Goal: Task Accomplishment & Management: Use online tool/utility

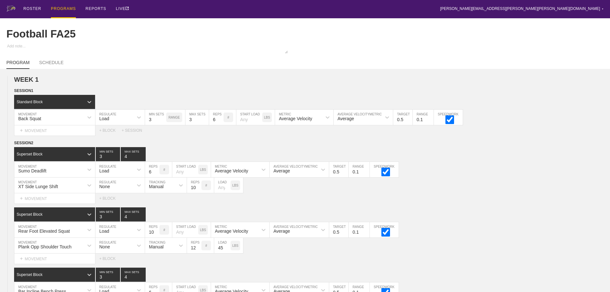
click at [70, 8] on div "PROGRAMS" at bounding box center [63, 9] width 25 height 18
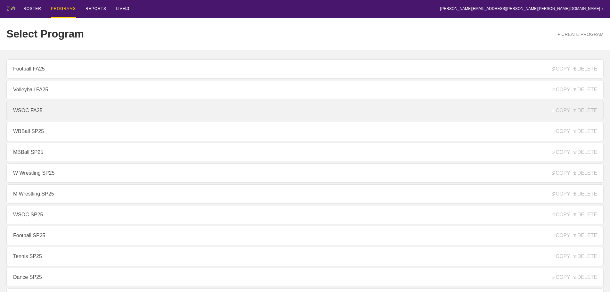
click at [38, 111] on link "WSOC FA25" at bounding box center [304, 110] width 597 height 19
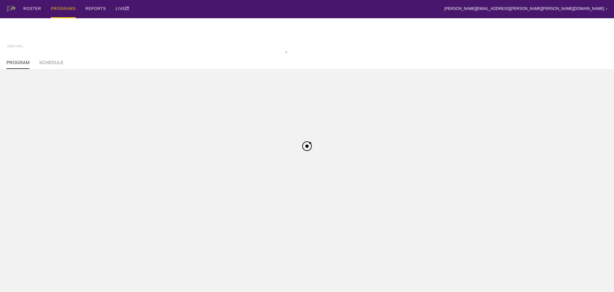
type textarea "x"
type input "WSOC FA25"
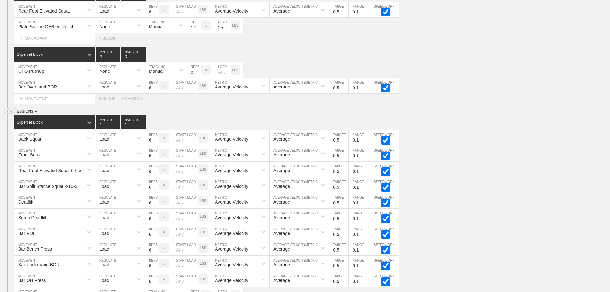
scroll to position [570, 0]
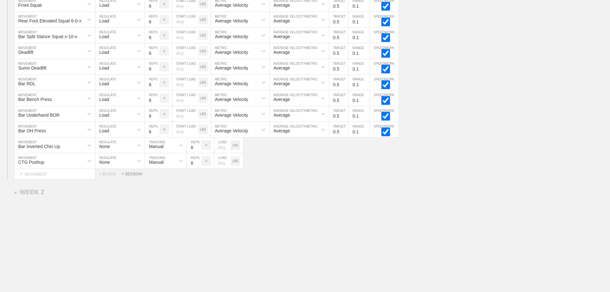
click at [131, 174] on div "+ SESSION" at bounding box center [135, 174] width 26 height 4
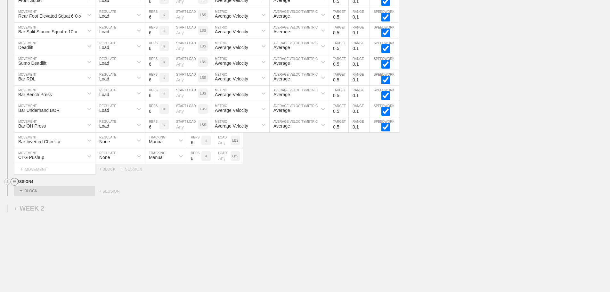
click at [13, 185] on circle at bounding box center [14, 181] width 7 height 7
click at [36, 207] on div "DELETE" at bounding box center [44, 203] width 51 height 10
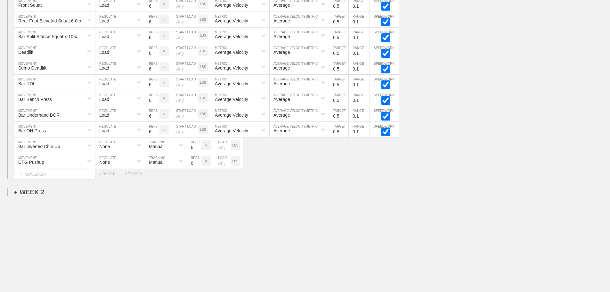
click at [36, 192] on div "+ WEEK 2" at bounding box center [29, 191] width 30 height 7
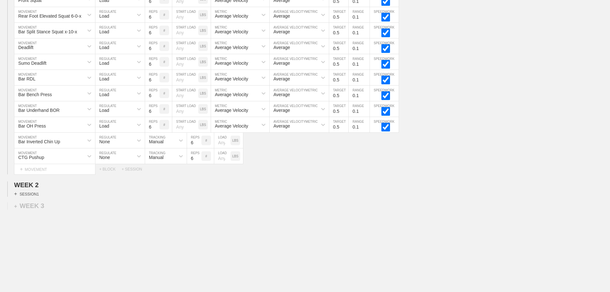
click at [36, 197] on div "+ SESSION 1" at bounding box center [26, 194] width 25 height 6
click at [49, 208] on div "+ BLOCK" at bounding box center [54, 205] width 81 height 10
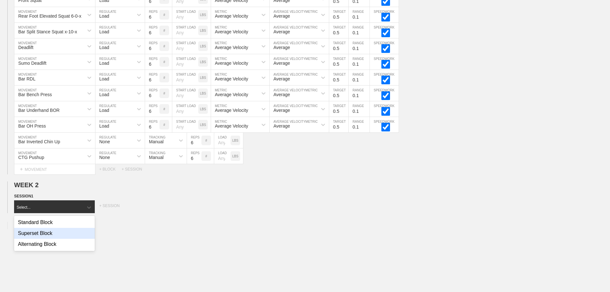
click at [44, 238] on div "Superset Block" at bounding box center [54, 233] width 81 height 11
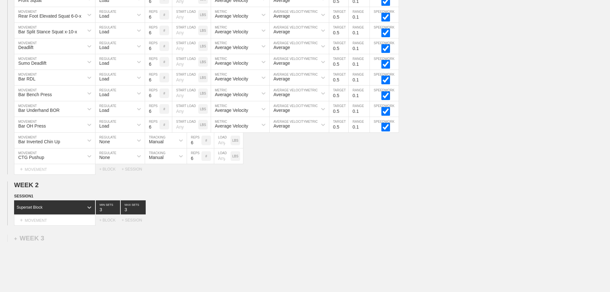
click at [104, 221] on div "Select... MOVEMENT + MOVEMENT + BLOCK + SESSION" at bounding box center [305, 220] width 610 height 10
click at [104, 222] on div "+ BLOCK" at bounding box center [110, 220] width 22 height 4
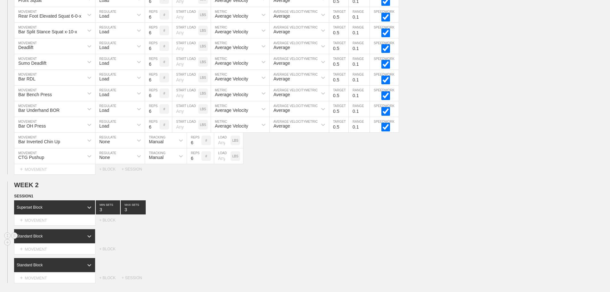
click at [82, 239] on div "Standard Block" at bounding box center [48, 236] width 69 height 6
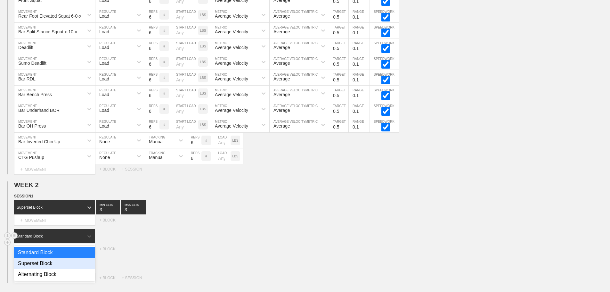
click at [64, 268] on div "Superset Block" at bounding box center [54, 263] width 81 height 11
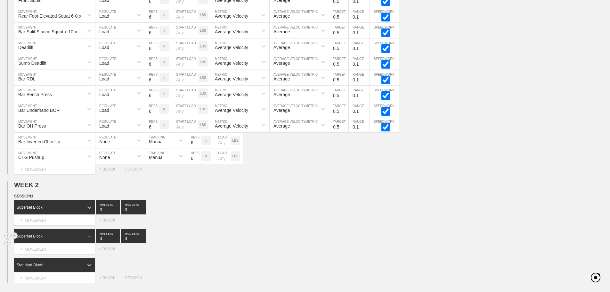
click at [64, 268] on div "Standard Block" at bounding box center [55, 265] width 82 height 14
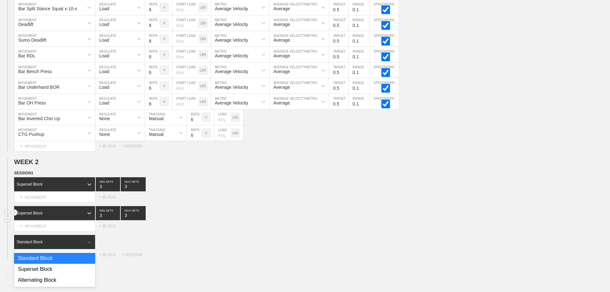
scroll to position [596, 0]
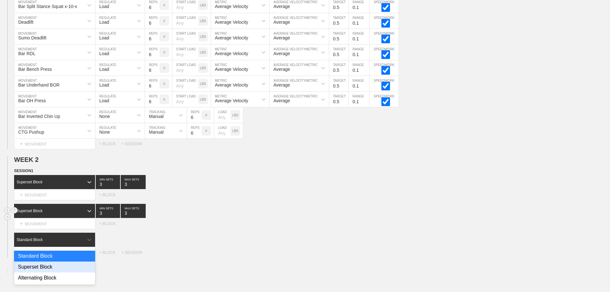
drag, startPoint x: 64, startPoint y: 268, endPoint x: 67, endPoint y: 266, distance: 3.4
click at [65, 268] on div "Superset Block" at bounding box center [54, 266] width 81 height 11
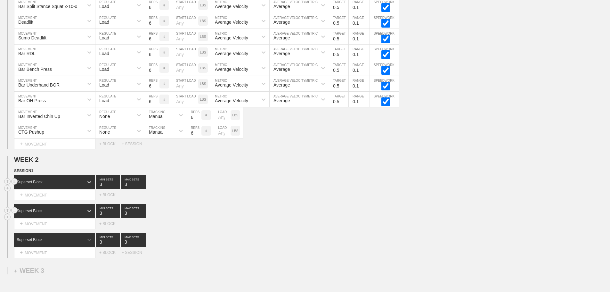
click at [129, 189] on input "3" at bounding box center [133, 182] width 25 height 14
type input "4"
click at [125, 218] on input "3" at bounding box center [133, 211] width 25 height 14
type input "4"
click at [127, 245] on input "3" at bounding box center [133, 239] width 25 height 14
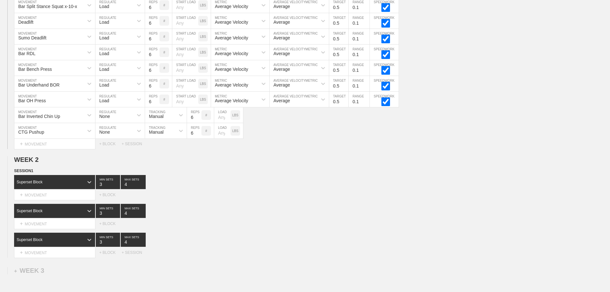
type input "4"
click at [244, 229] on div "Select... MOVEMENT + MOVEMENT + BLOCK" at bounding box center [305, 223] width 610 height 10
click at [36, 200] on div "+ MOVEMENT" at bounding box center [54, 194] width 81 height 11
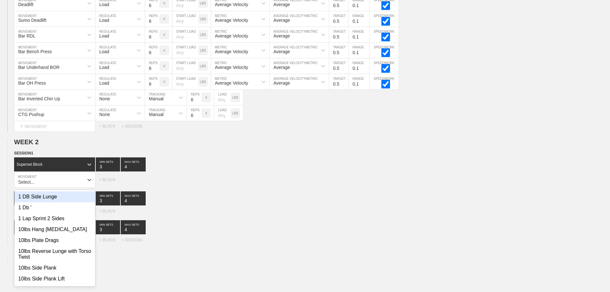
scroll to position [615, 0]
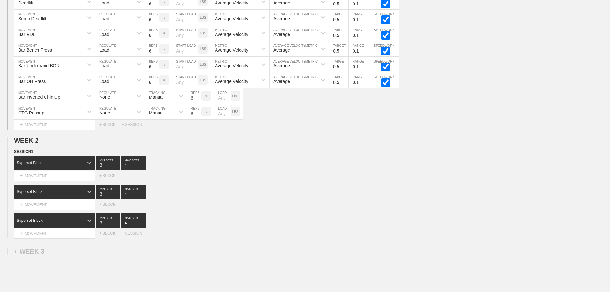
drag, startPoint x: 512, startPoint y: 241, endPoint x: 506, endPoint y: 235, distance: 9.1
click at [512, 238] on div "Select... MOVEMENT + MOVEMENT + BLOCK + SESSION" at bounding box center [305, 233] width 610 height 10
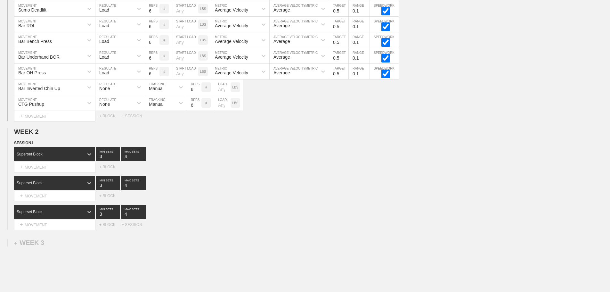
scroll to position [679, 0]
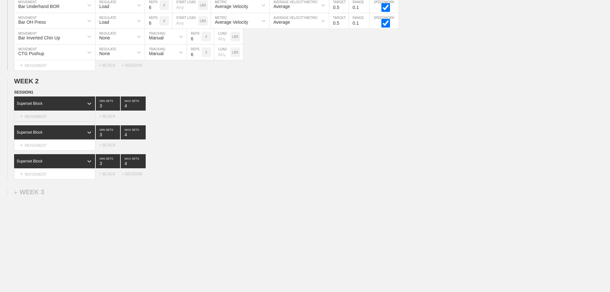
click at [68, 117] on div "+ MOVEMENT" at bounding box center [54, 116] width 81 height 11
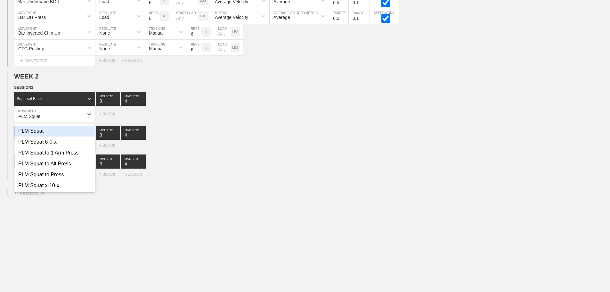
click at [44, 135] on div "PLM Squat" at bounding box center [54, 130] width 81 height 11
type input "PLM Squat"
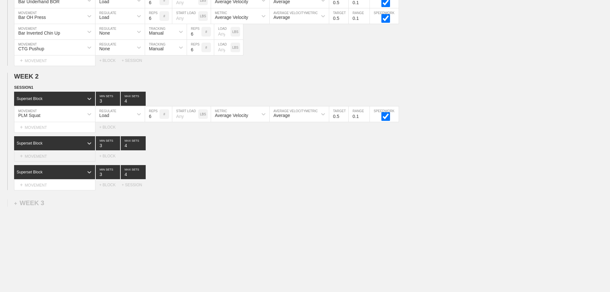
click at [67, 161] on div "+ MOVEMENT" at bounding box center [54, 156] width 81 height 11
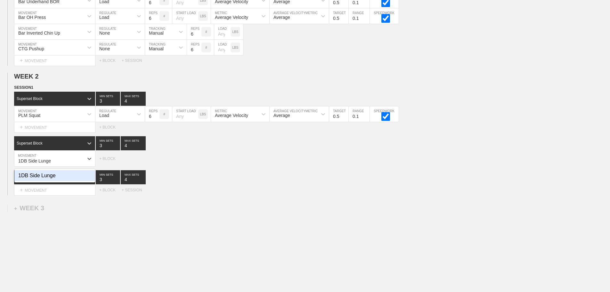
type input "1DB Side Lunge"
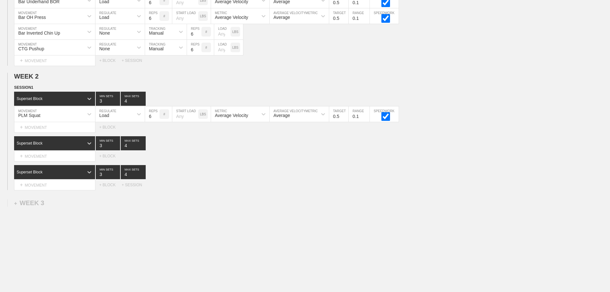
click at [512, 161] on div "Select... MOVEMENT + MOVEMENT + BLOCK" at bounding box center [305, 156] width 610 height 10
click at [38, 161] on div "+ MOVEMENT" at bounding box center [54, 156] width 81 height 11
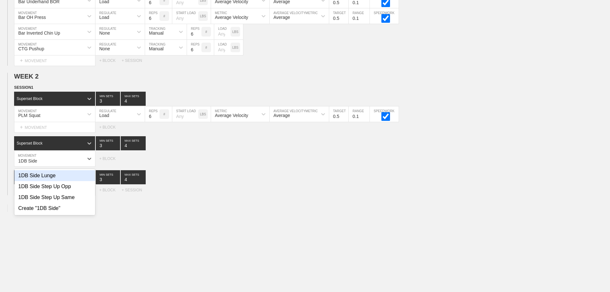
click at [43, 179] on div "1DB Side Lunge" at bounding box center [54, 175] width 81 height 11
type input "1DB Side"
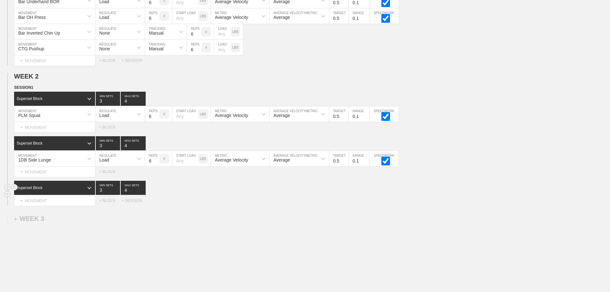
click at [315, 195] on div "Superset Block 3 MIN SETS 4 MAX SETS" at bounding box center [312, 188] width 596 height 14
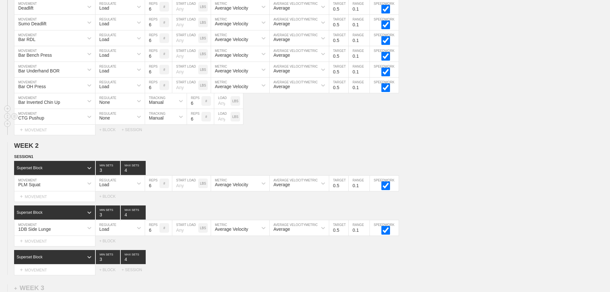
scroll to position [647, 0]
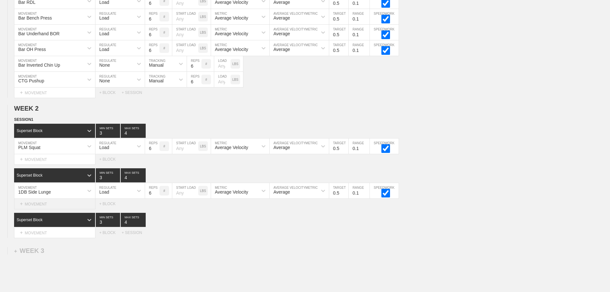
click at [49, 209] on div "+ MOVEMENT" at bounding box center [54, 203] width 81 height 11
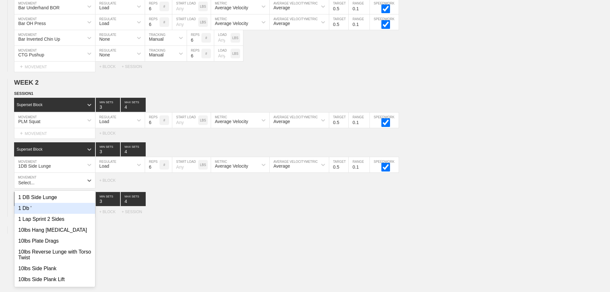
scroll to position [675, 0]
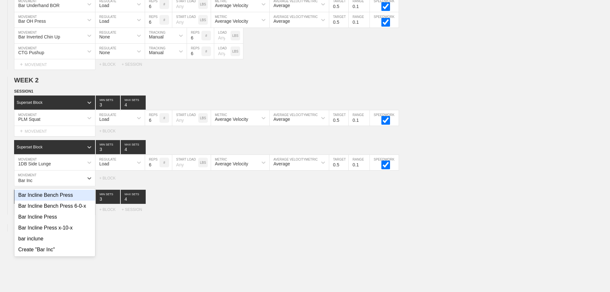
click at [58, 200] on div "Bar Incline Bench Press" at bounding box center [54, 194] width 81 height 11
type input "Bar Inc"
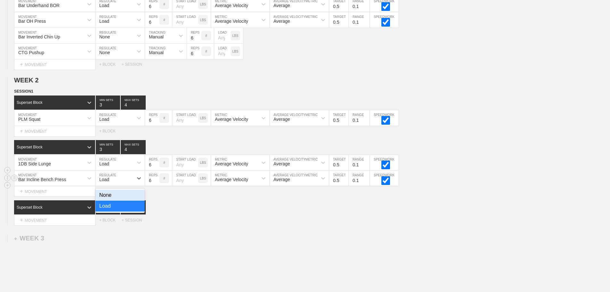
click at [126, 182] on div "Load" at bounding box center [114, 178] width 38 height 11
click at [126, 200] on div "None" at bounding box center [119, 194] width 49 height 11
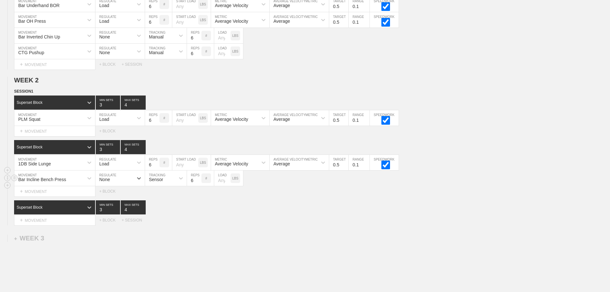
click at [171, 183] on div "Sensor" at bounding box center [160, 178] width 30 height 11
click at [172, 211] on div "Manual" at bounding box center [166, 205] width 42 height 11
click at [310, 208] on div "Superset Block 3 MIN SETS 4 MAX SETS" at bounding box center [312, 207] width 596 height 14
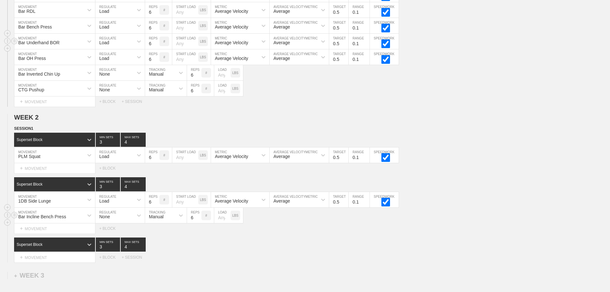
scroll to position [707, 0]
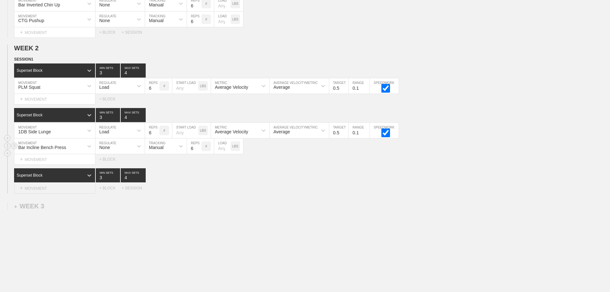
click at [64, 193] on div "+ MOVEMENT" at bounding box center [54, 188] width 81 height 11
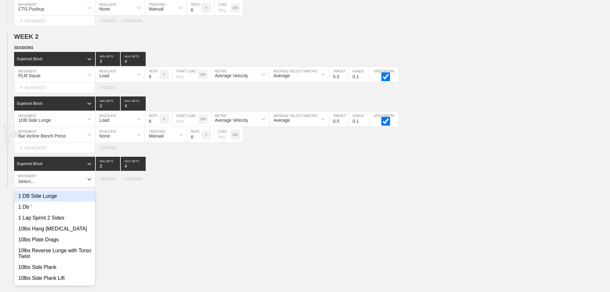
scroll to position [719, 0]
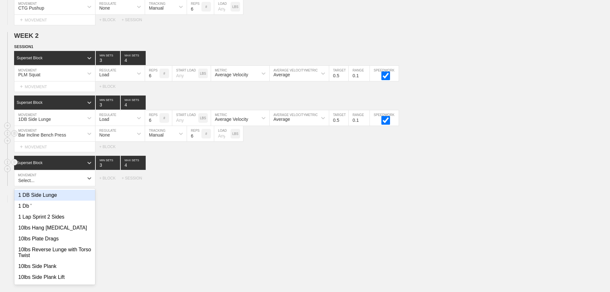
click at [384, 164] on div "Superset Block 3 MIN SETS 4 MAX SETS" at bounding box center [312, 163] width 596 height 14
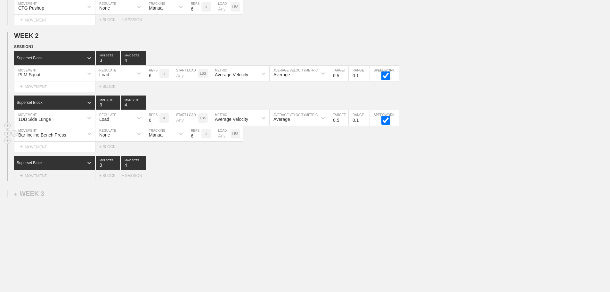
click at [61, 177] on div "+ MOVEMENT" at bounding box center [54, 175] width 81 height 11
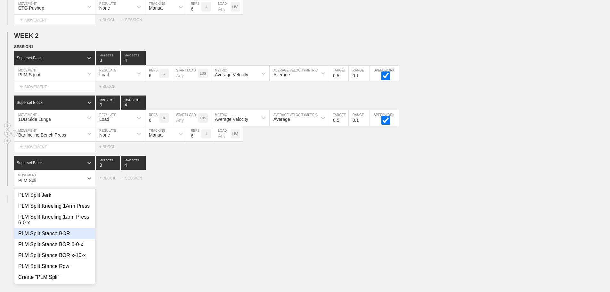
click at [69, 239] on div "PLM Split Stance BOR" at bounding box center [54, 233] width 81 height 11
type input "PLM Spli"
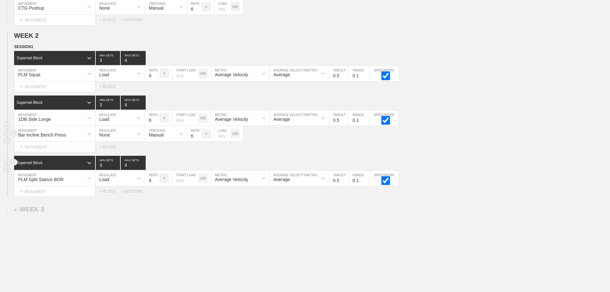
click at [446, 162] on div "Superset Block 3 MIN SETS 4 MAX SETS" at bounding box center [312, 163] width 596 height 14
click at [43, 197] on div "+ MOVEMENT" at bounding box center [54, 191] width 81 height 11
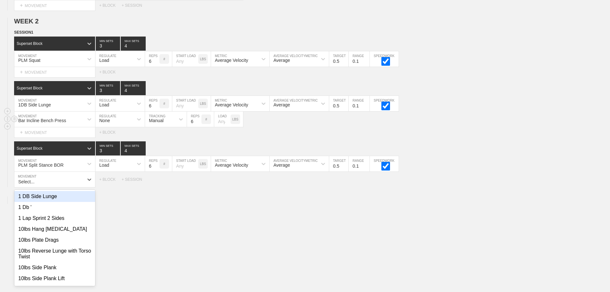
scroll to position [735, 0]
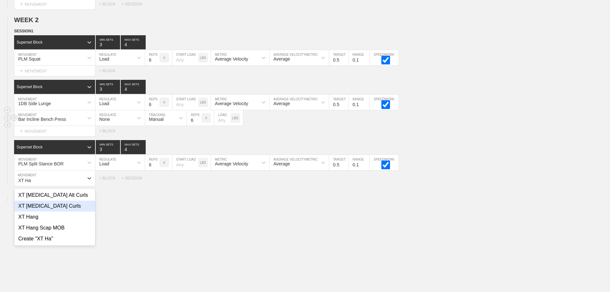
click at [51, 211] on div "XT [MEDICAL_DATA] Curls" at bounding box center [54, 205] width 81 height 11
type input "XT Ha"
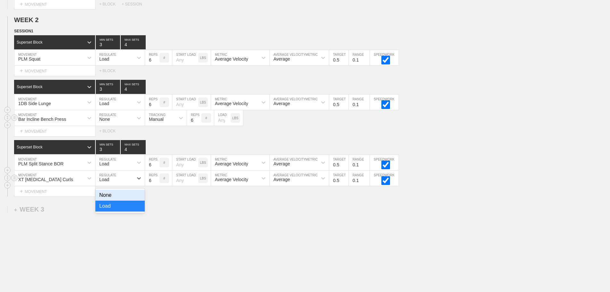
click at [129, 182] on div "Load" at bounding box center [114, 178] width 38 height 11
click at [136, 197] on div "None" at bounding box center [119, 194] width 49 height 11
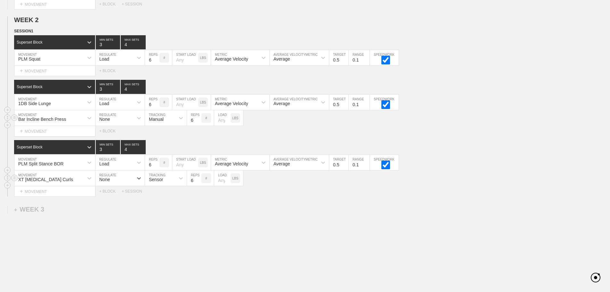
click at [161, 182] on div "Sensor" at bounding box center [156, 179] width 14 height 5
click at [168, 210] on div "Manual" at bounding box center [166, 205] width 42 height 11
click at [192, 186] on input "6" at bounding box center [194, 177] width 14 height 15
type input "10"
click at [419, 116] on div "Bar Incline Bench Press MOVEMENT None REGULATE Manual TRACKING 6 REPS # LOAD LBS" at bounding box center [305, 118] width 610 height 16
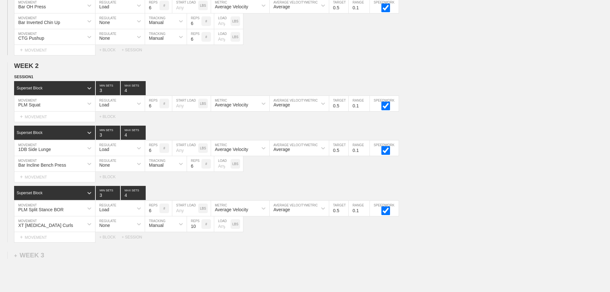
scroll to position [704, 0]
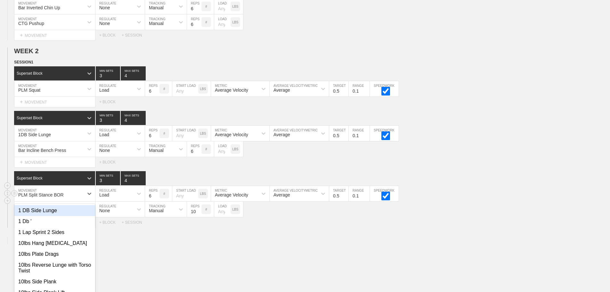
click at [52, 200] on div "option 1 DB Side Lunge focused, 1 of 799. 799 results available. Use Up and Dow…" at bounding box center [54, 193] width 81 height 15
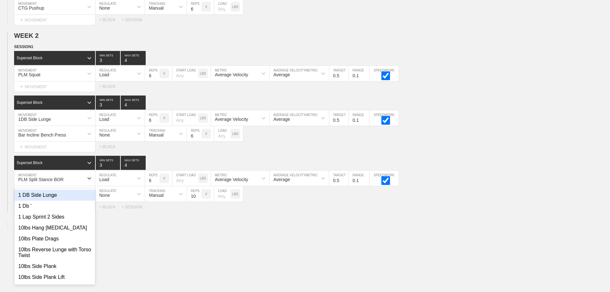
click at [308, 152] on div "Select... MOVEMENT + MOVEMENT + BLOCK" at bounding box center [305, 146] width 610 height 10
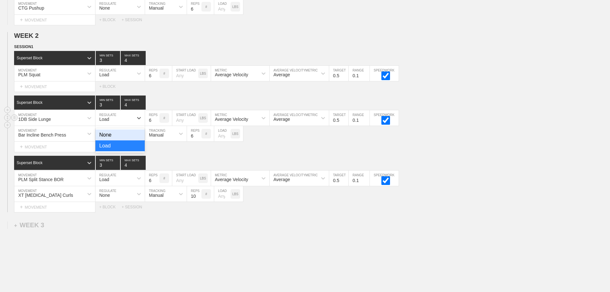
click at [132, 121] on div "Load" at bounding box center [114, 117] width 38 height 11
click at [129, 137] on div "None" at bounding box center [119, 134] width 49 height 11
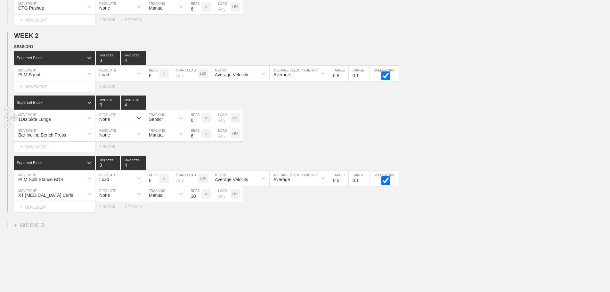
click at [129, 137] on div "None" at bounding box center [114, 133] width 38 height 11
click at [122, 167] on div "Load" at bounding box center [119, 161] width 49 height 11
click at [168, 123] on div "Sensor" at bounding box center [160, 117] width 30 height 11
click at [164, 150] on div "Manual" at bounding box center [166, 145] width 42 height 11
click at [191, 124] on input "6" at bounding box center [194, 117] width 14 height 15
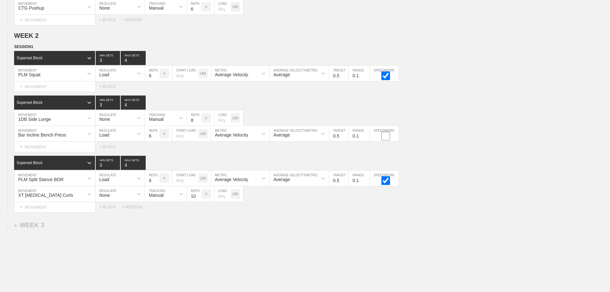
type input "8"
click at [386, 139] on input "checkbox" at bounding box center [385, 136] width 24 height 9
checkbox input "true"
click at [545, 92] on div "Select... MOVEMENT + MOVEMENT + BLOCK" at bounding box center [305, 86] width 610 height 10
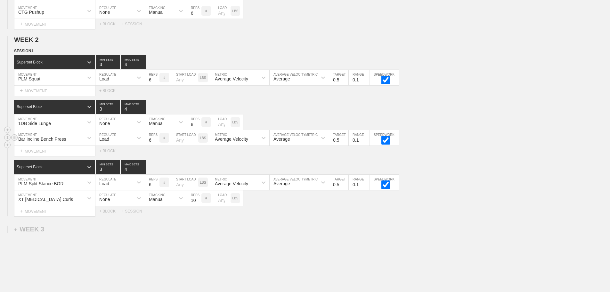
scroll to position [751, 0]
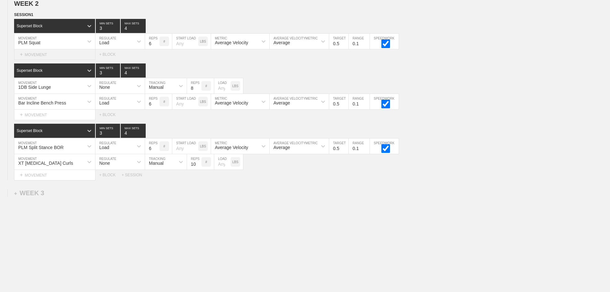
click at [33, 60] on div "+ MOVEMENT" at bounding box center [54, 54] width 81 height 11
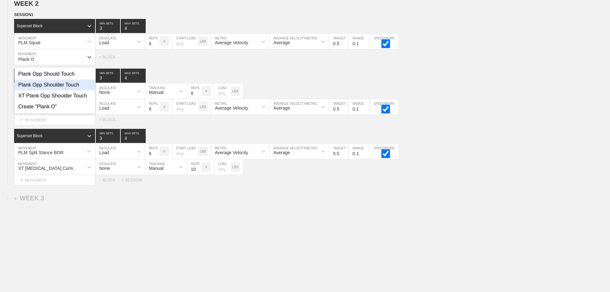
click at [43, 85] on div "Plank Opp Shoulder Touch" at bounding box center [54, 84] width 81 height 11
type input "Plank O"
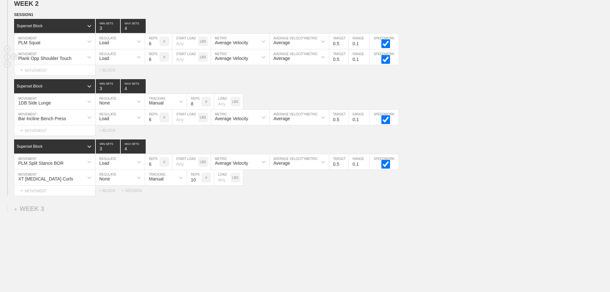
click at [147, 63] on input "6" at bounding box center [152, 56] width 14 height 15
type input "12"
click at [138, 60] on icon at bounding box center [139, 57] width 6 height 6
drag, startPoint x: 126, startPoint y: 78, endPoint x: 130, endPoint y: 79, distance: 3.3
click at [126, 78] on div "None" at bounding box center [119, 73] width 49 height 11
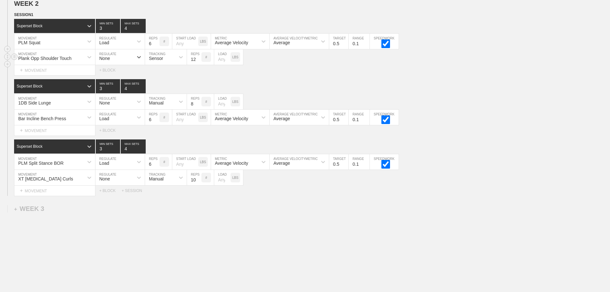
click at [164, 62] on div "Sensor" at bounding box center [160, 57] width 30 height 11
drag, startPoint x: 168, startPoint y: 89, endPoint x: 207, endPoint y: 70, distance: 43.2
click at [168, 89] on div "Manual" at bounding box center [166, 84] width 42 height 11
click at [219, 65] on input "number" at bounding box center [222, 56] width 16 height 15
type input "25"
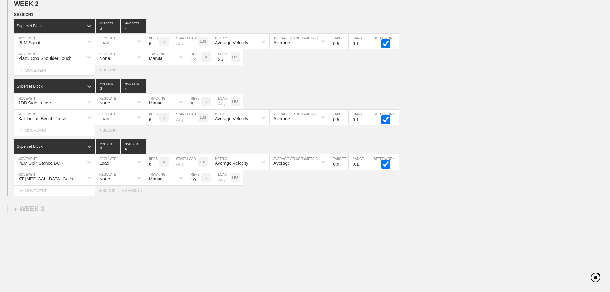
click at [461, 73] on div "Select... MOVEMENT + MOVEMENT + BLOCK" at bounding box center [305, 70] width 610 height 10
click at [106, 193] on div "+ BLOCK" at bounding box center [110, 190] width 22 height 4
click at [72, 207] on div "Standard Block" at bounding box center [54, 206] width 81 height 14
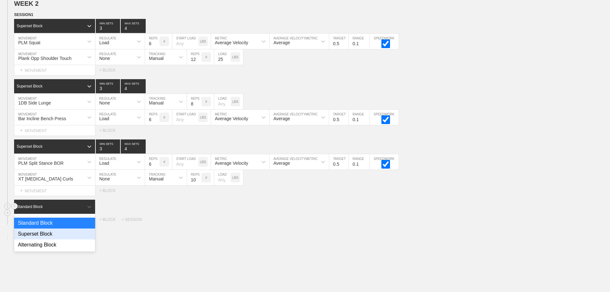
click at [51, 236] on div "Superset Block" at bounding box center [54, 233] width 81 height 11
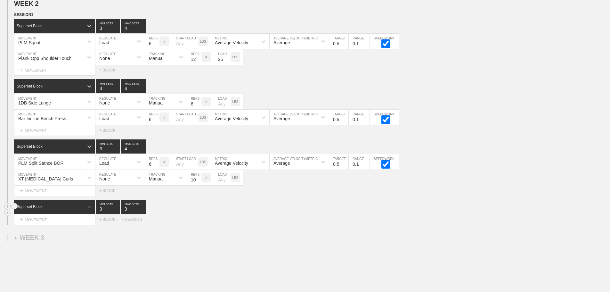
click at [100, 212] on input "3" at bounding box center [108, 206] width 24 height 14
type input "1"
click at [123, 213] on input "3" at bounding box center [133, 206] width 25 height 14
type input "1"
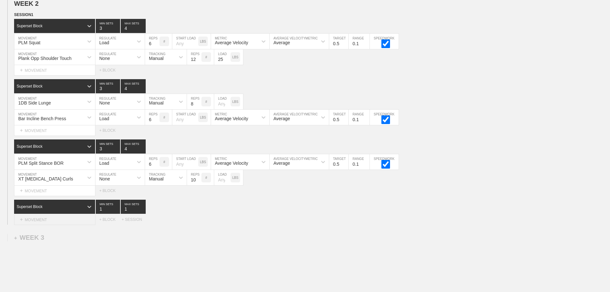
click at [56, 225] on div "+ MOVEMENT" at bounding box center [54, 219] width 81 height 11
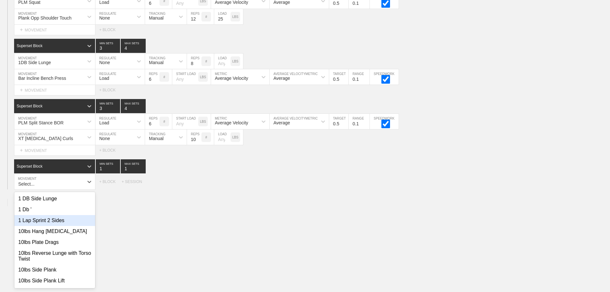
scroll to position [795, 0]
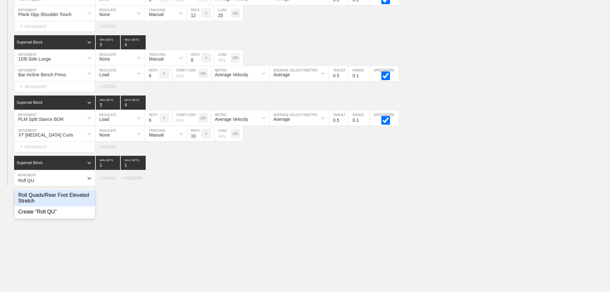
click at [74, 198] on div "Roll Quads/Rear Foot Elevated Stretch" at bounding box center [54, 197] width 81 height 17
type input "Roll QU"
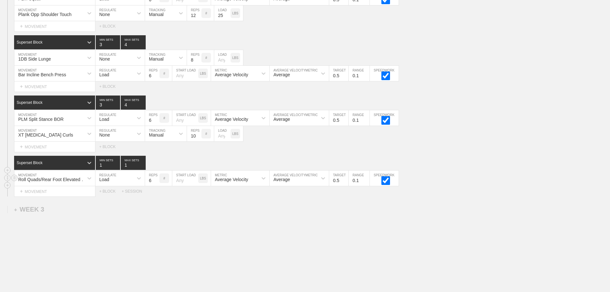
click at [152, 186] on input "6" at bounding box center [152, 177] width 14 height 15
type input "30"
click at [129, 186] on div "Load" at bounding box center [119, 177] width 49 height 15
click at [132, 196] on div "None" at bounding box center [119, 194] width 49 height 11
click at [158, 182] on div "Sensor" at bounding box center [156, 179] width 14 height 5
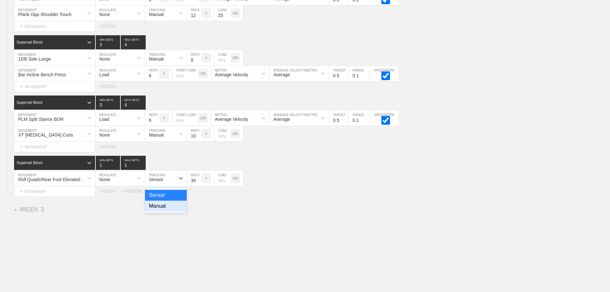
click at [164, 206] on div "Manual" at bounding box center [166, 205] width 42 height 11
drag, startPoint x: 329, startPoint y: 200, endPoint x: 324, endPoint y: 202, distance: 5.7
click at [57, 191] on div "+ MOVEMENT" at bounding box center [54, 191] width 81 height 11
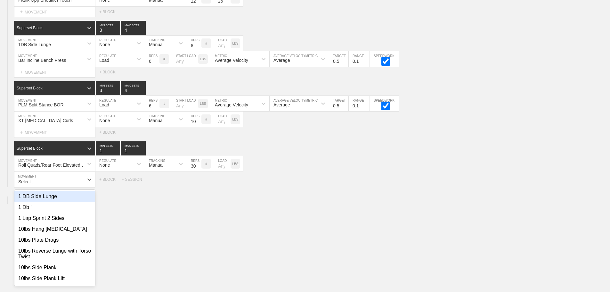
scroll to position [811, 0]
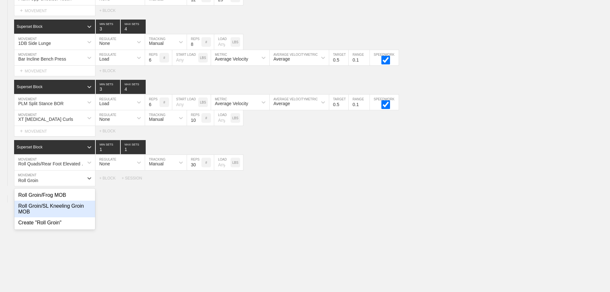
click at [67, 210] on div "Roll Groin/SL Kneeling Groin MOB" at bounding box center [54, 208] width 81 height 17
type input "Roll Groin"
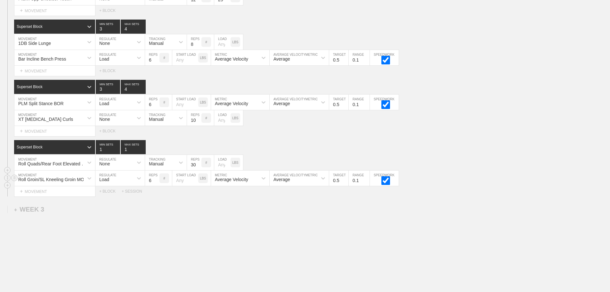
click at [125, 183] on div "Load" at bounding box center [114, 178] width 38 height 11
click at [132, 200] on div "None" at bounding box center [119, 194] width 49 height 11
click at [158, 183] on div "Sensor" at bounding box center [160, 178] width 30 height 11
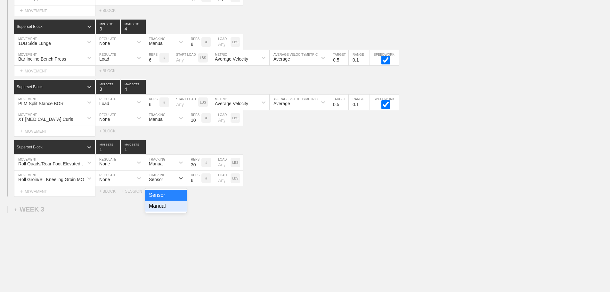
drag, startPoint x: 168, startPoint y: 210, endPoint x: 183, endPoint y: 196, distance: 20.6
click at [168, 210] on div "Manual" at bounding box center [166, 205] width 42 height 11
click at [190, 186] on input "6" at bounding box center [194, 177] width 14 height 15
type input "30"
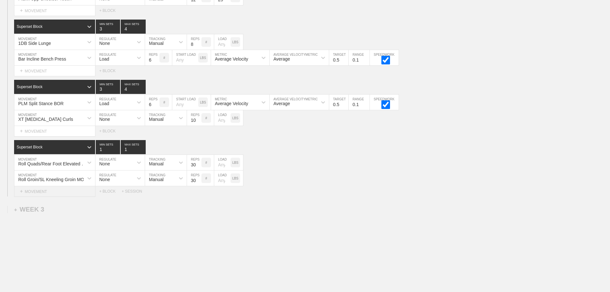
click at [38, 195] on div "+ MOVEMENT" at bounding box center [54, 191] width 81 height 11
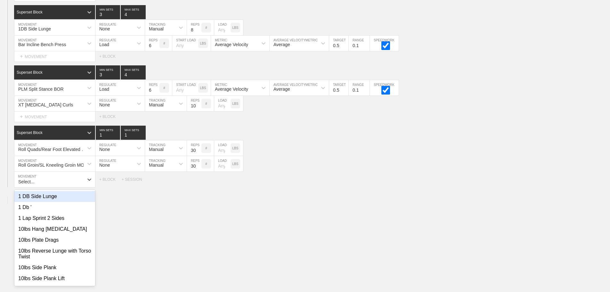
scroll to position [827, 0]
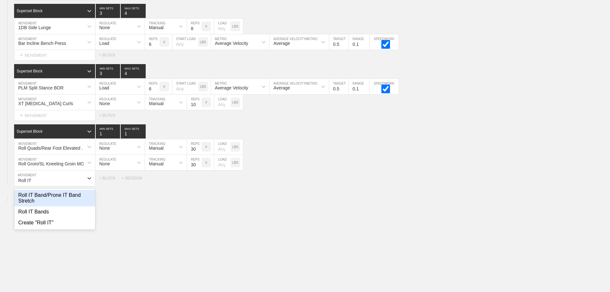
click at [52, 202] on div "Roll IT Band/Prone IT Band Stretch" at bounding box center [54, 197] width 81 height 17
type input "Roll IT"
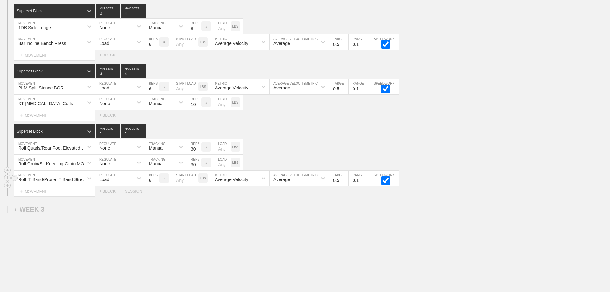
click at [128, 183] on div "Load" at bounding box center [114, 178] width 38 height 11
click at [127, 200] on div "None" at bounding box center [119, 194] width 49 height 11
click at [163, 186] on div "Sensor" at bounding box center [166, 177] width 42 height 15
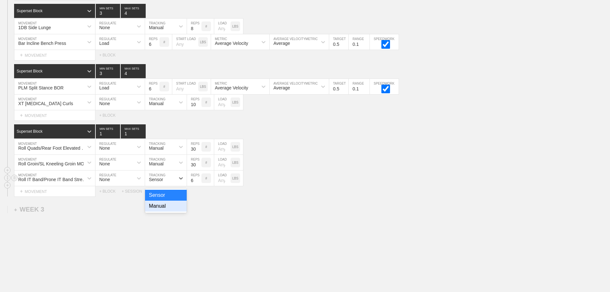
click at [160, 209] on div "Manual" at bounding box center [166, 205] width 42 height 11
click at [191, 186] on input "6" at bounding box center [194, 177] width 14 height 15
type input "30"
click at [46, 196] on div "+ MOVEMENT" at bounding box center [54, 191] width 81 height 11
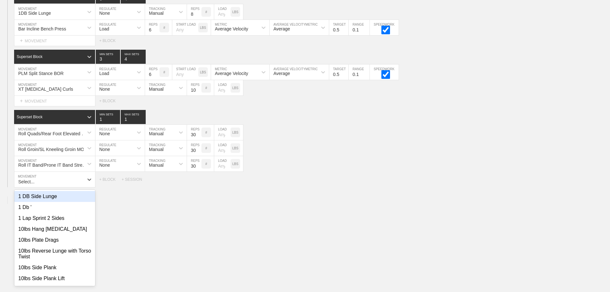
scroll to position [842, 0]
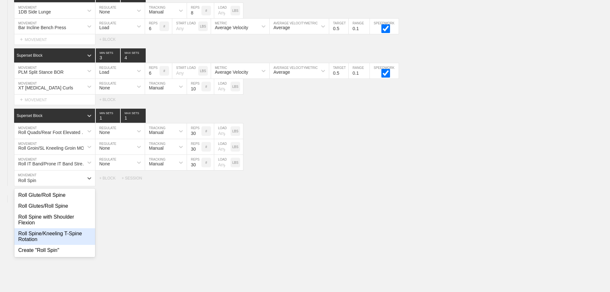
click at [69, 237] on div "Roll Spine/Kneeling T-Spine Rotation" at bounding box center [54, 236] width 81 height 17
type input "Roll Spin"
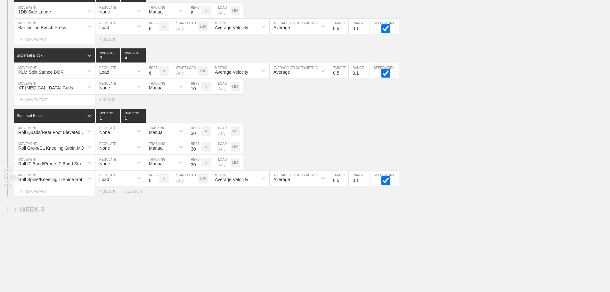
click at [123, 183] on div "Load" at bounding box center [114, 178] width 38 height 11
drag, startPoint x: 136, startPoint y: 202, endPoint x: 160, endPoint y: 193, distance: 25.6
click at [136, 200] on div "None" at bounding box center [119, 194] width 49 height 11
click at [163, 183] on div "Sensor" at bounding box center [160, 178] width 30 height 11
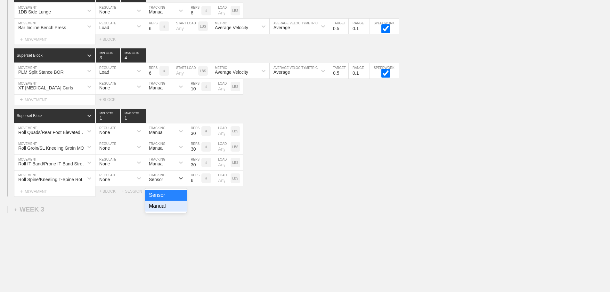
drag, startPoint x: 166, startPoint y: 213, endPoint x: 190, endPoint y: 193, distance: 31.5
click at [166, 211] on div "Manual" at bounding box center [166, 205] width 42 height 11
click at [192, 185] on input "6" at bounding box center [194, 177] width 14 height 15
type input "30"
click at [387, 170] on div "Roll IT Band/Prone IT Band Stretch MOVEMENT None REGULATE Manual TRACKING 30 RE…" at bounding box center [305, 163] width 610 height 16
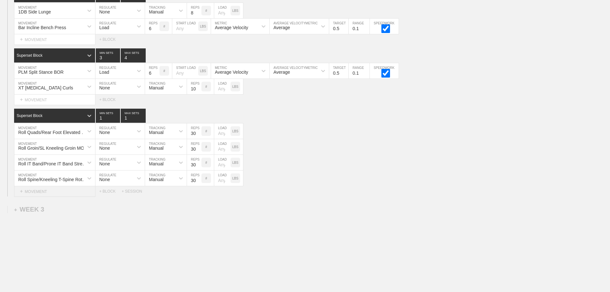
click at [53, 197] on div "+ MOVEMENT" at bounding box center [54, 191] width 81 height 11
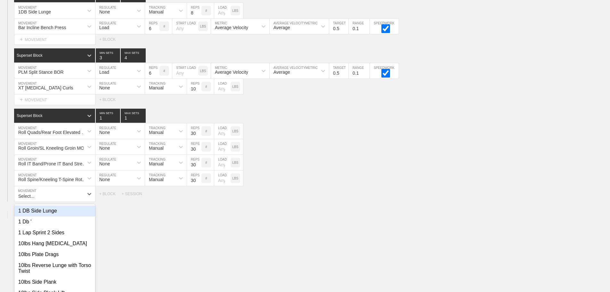
scroll to position [858, 0]
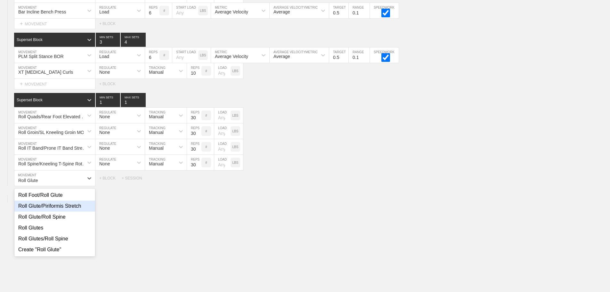
click at [73, 210] on div "Roll Glute/Piriformis Stretch" at bounding box center [54, 205] width 81 height 11
type input "Roll Glute"
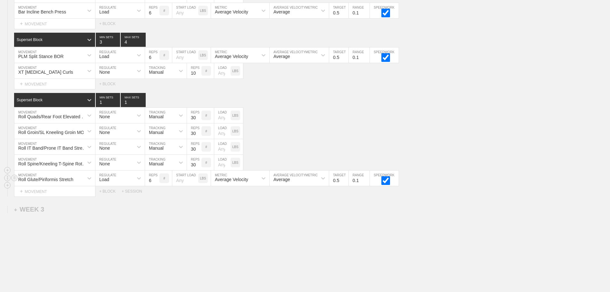
click at [125, 181] on div "Load" at bounding box center [114, 178] width 38 height 11
click at [127, 200] on div "None" at bounding box center [119, 194] width 49 height 11
click at [161, 183] on div "Sensor" at bounding box center [160, 178] width 30 height 11
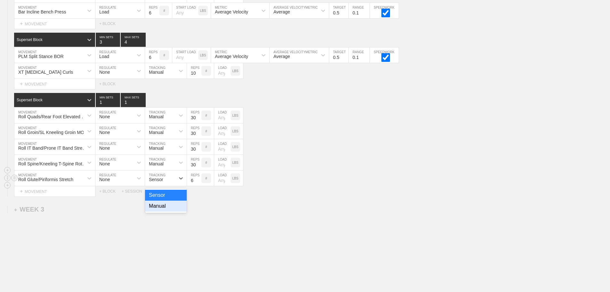
drag, startPoint x: 166, startPoint y: 212, endPoint x: 196, endPoint y: 192, distance: 35.2
click at [167, 211] on div "Manual" at bounding box center [166, 205] width 42 height 11
click at [192, 186] on input "6" at bounding box center [194, 177] width 14 height 15
type input "30"
click at [393, 155] on div "Roll IT Band/Prone IT Band Stretch MOVEMENT None REGULATE Manual TRACKING 30 RE…" at bounding box center [305, 147] width 610 height 16
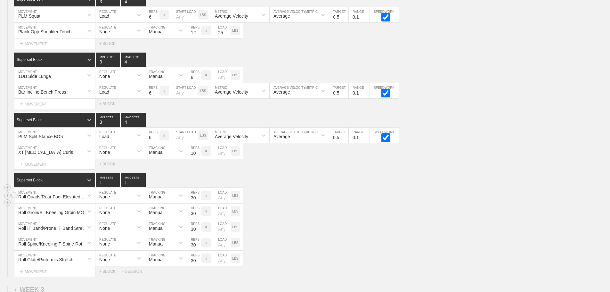
scroll to position [880, 0]
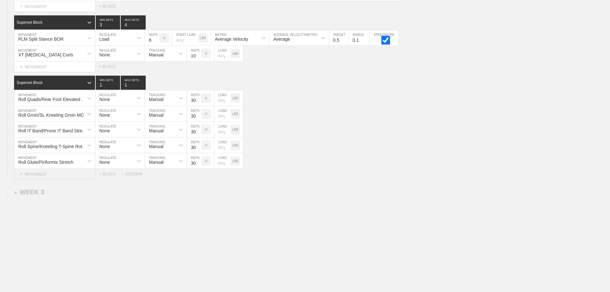
click at [52, 177] on div "+ MOVEMENT" at bounding box center [54, 174] width 81 height 11
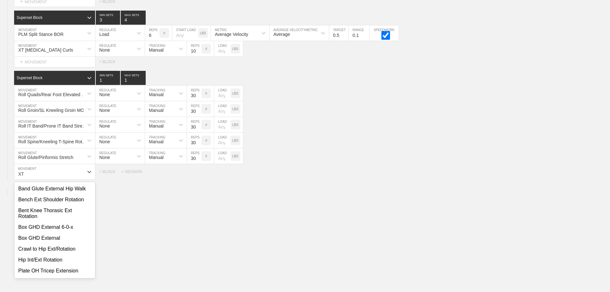
type input "X"
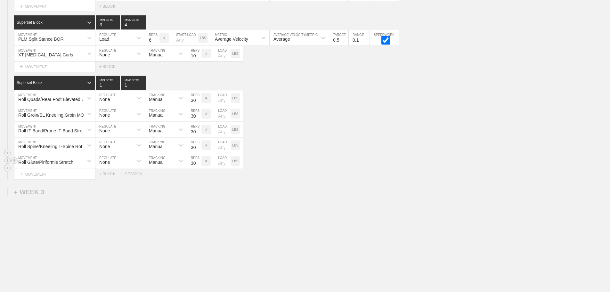
click at [298, 155] on div "Roll Glute/Piriformis Stretch MOVEMENT None REGULATE Manual TRACKING 30 REPS # …" at bounding box center [305, 161] width 610 height 16
click at [47, 173] on div "+ MOVEMENT" at bounding box center [54, 174] width 81 height 11
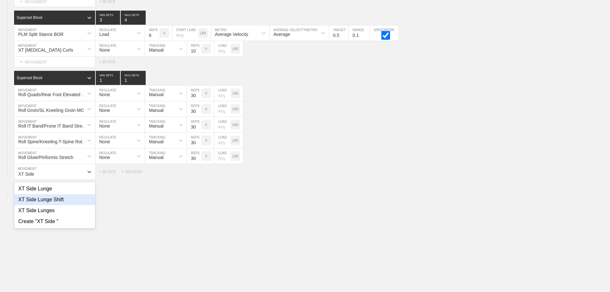
click at [59, 205] on div "XT Side Lunge Shift" at bounding box center [54, 199] width 81 height 11
type input "XT Side"
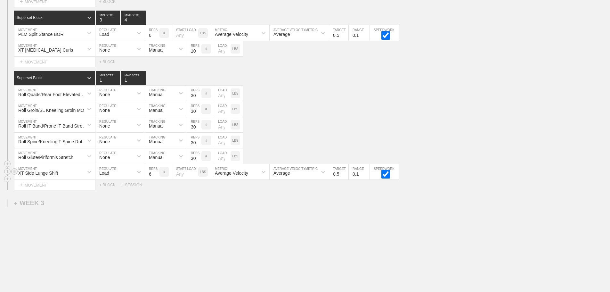
click at [151, 177] on input "6" at bounding box center [152, 171] width 14 height 15
type input "10"
click at [142, 177] on div at bounding box center [139, 172] width 12 height 12
click at [134, 189] on div "None" at bounding box center [119, 188] width 49 height 11
click at [164, 177] on div "Sensor" at bounding box center [160, 171] width 30 height 11
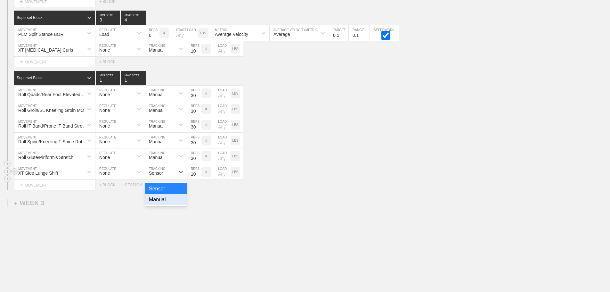
click at [167, 201] on div "Manual" at bounding box center [166, 199] width 42 height 11
click at [57, 188] on div "+ MOVEMENT" at bounding box center [54, 185] width 81 height 11
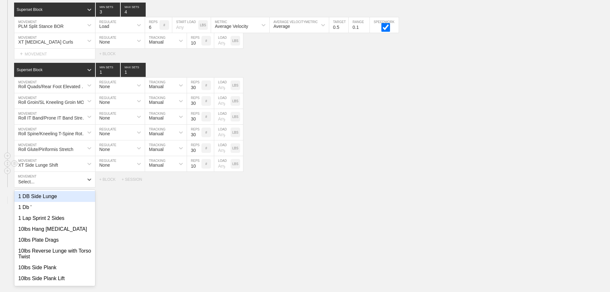
scroll to position [889, 0]
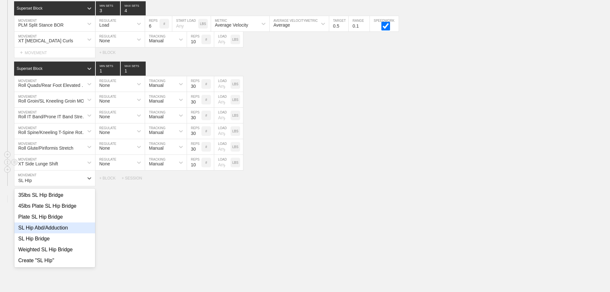
click at [48, 229] on div "SL Hip Abd/Adduction" at bounding box center [54, 227] width 81 height 11
type input "SL HIp"
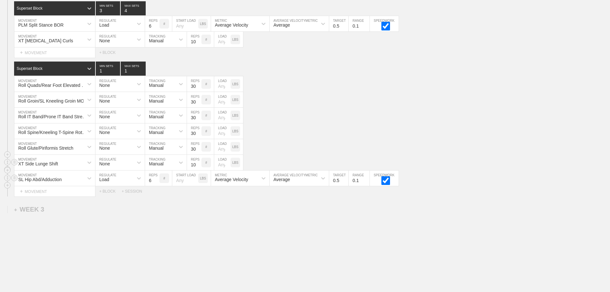
click at [130, 183] on div "Load" at bounding box center [114, 178] width 38 height 11
click at [131, 200] on div "None" at bounding box center [119, 194] width 49 height 11
click at [163, 183] on div "Sensor" at bounding box center [160, 178] width 30 height 11
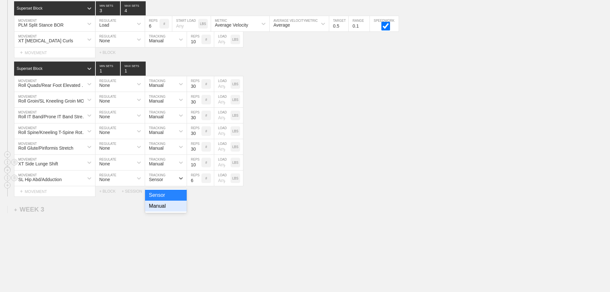
drag, startPoint x: 157, startPoint y: 213, endPoint x: 183, endPoint y: 198, distance: 29.7
click at [158, 211] on div "Manual" at bounding box center [166, 205] width 42 height 11
click at [193, 182] on input "6" at bounding box center [194, 177] width 14 height 15
type input "12"
click at [417, 149] on div "Roll Glute/Piriformis Stretch MOVEMENT None REGULATE Manual TRACKING 30 REPS # …" at bounding box center [305, 147] width 610 height 16
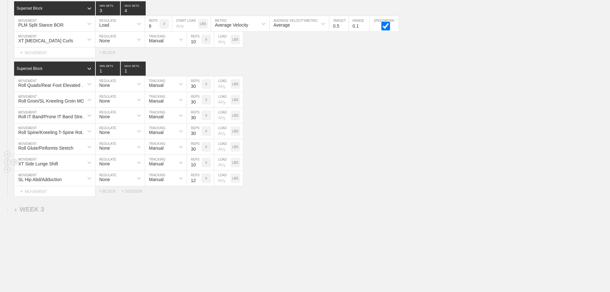
click at [194, 170] on input "10" at bounding box center [194, 162] width 14 height 15
type input "12"
click at [353, 170] on div "XT Side Lunge Shift MOVEMENT None REGULATE Manual TRACKING 12 REPS # LOAD LBS" at bounding box center [305, 163] width 610 height 16
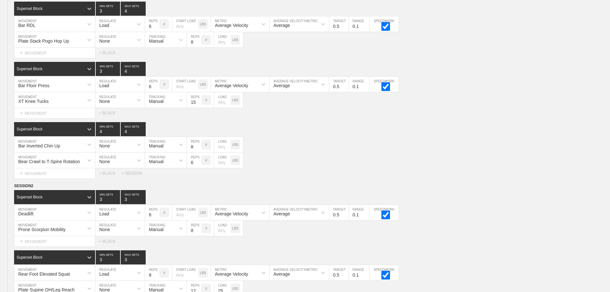
scroll to position [0, 0]
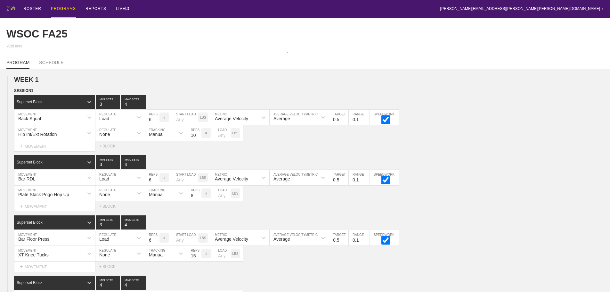
click at [194, 12] on div "ROSTER PROGRAMS REPORTS LIVE [PERSON_NAME][EMAIL_ADDRESS][PERSON_NAME][PERSON_N…" at bounding box center [304, 9] width 597 height 18
